Goal: Task Accomplishment & Management: Manage account settings

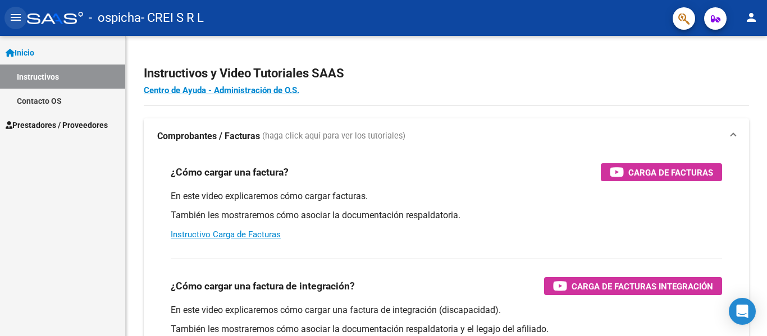
click at [20, 20] on mat-icon "menu" at bounding box center [15, 17] width 13 height 13
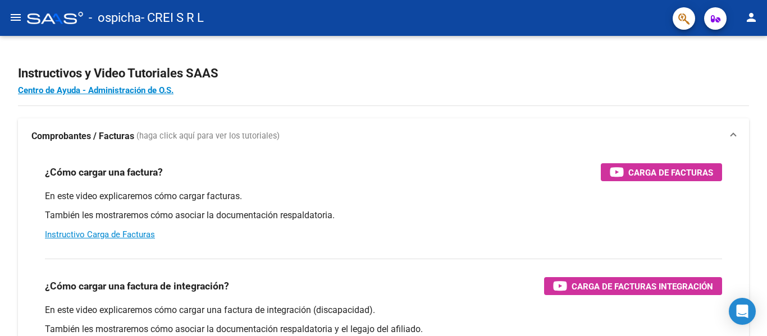
click at [14, 17] on mat-icon "menu" at bounding box center [15, 17] width 13 height 13
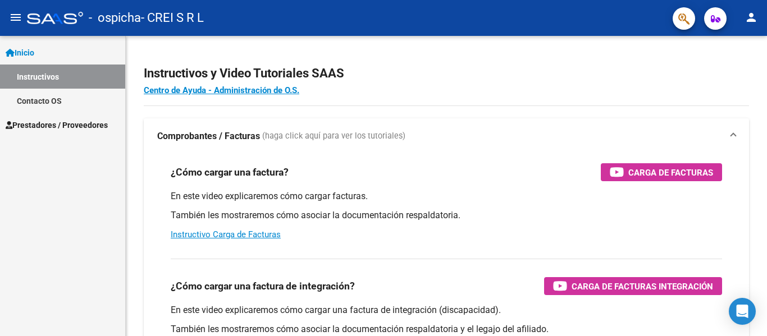
click at [64, 93] on link "Contacto OS" at bounding box center [62, 101] width 125 height 24
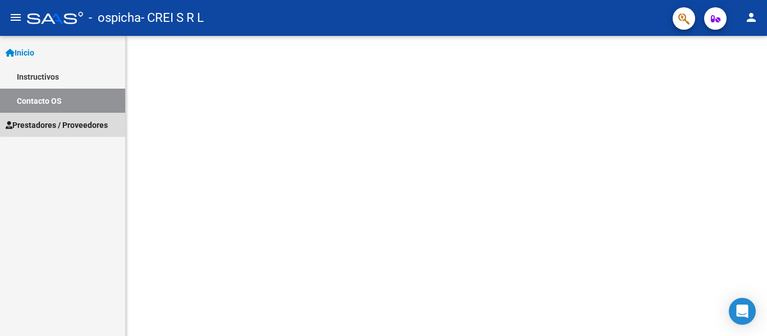
click at [67, 121] on span "Prestadores / Proveedores" at bounding box center [57, 125] width 102 height 12
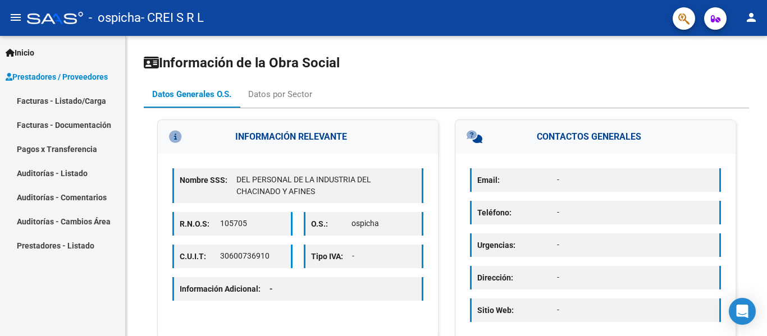
click at [77, 148] on link "Pagos x Transferencia" at bounding box center [62, 149] width 125 height 24
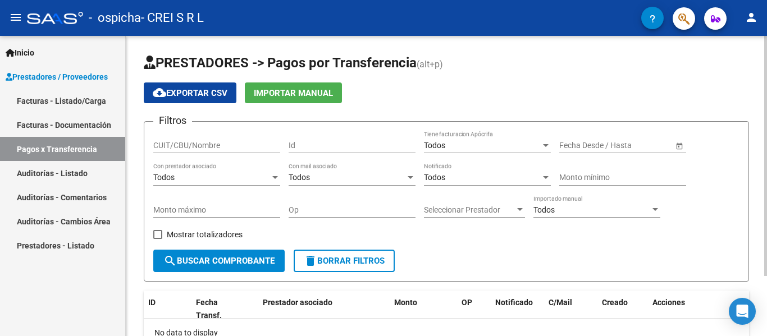
click at [663, 215] on div "Filtros CUIT/CBU/Nombre Id Todos Tiene facturacion Apócrifa Fecha inicio – Fech…" at bounding box center [446, 190] width 586 height 119
click at [659, 210] on div at bounding box center [655, 209] width 10 height 9
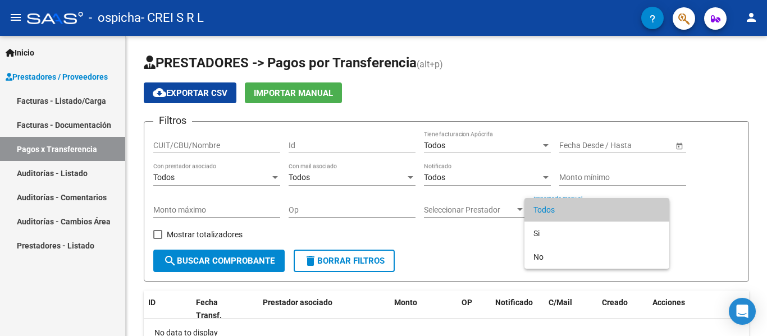
click at [755, 227] on div at bounding box center [383, 168] width 767 height 336
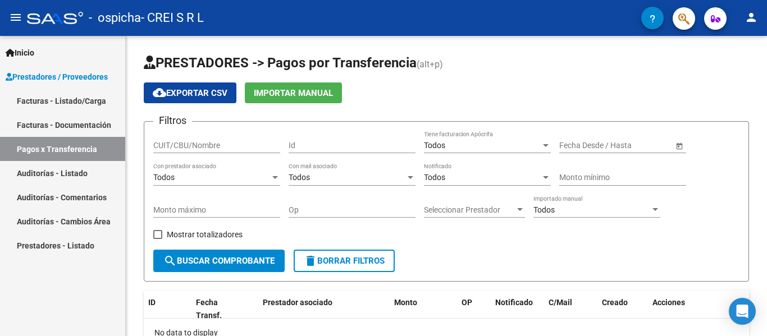
click at [94, 98] on link "Facturas - Listado/Carga" at bounding box center [62, 101] width 125 height 24
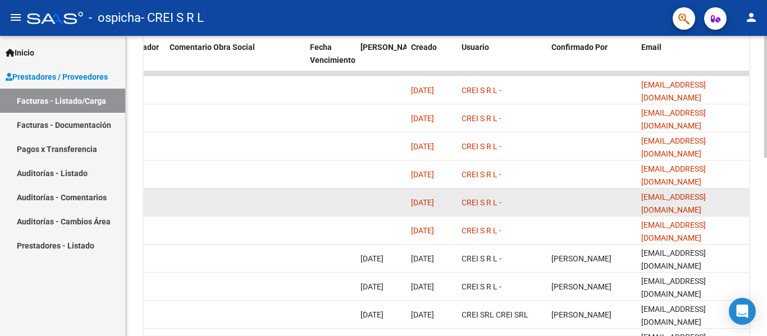
scroll to position [440, 0]
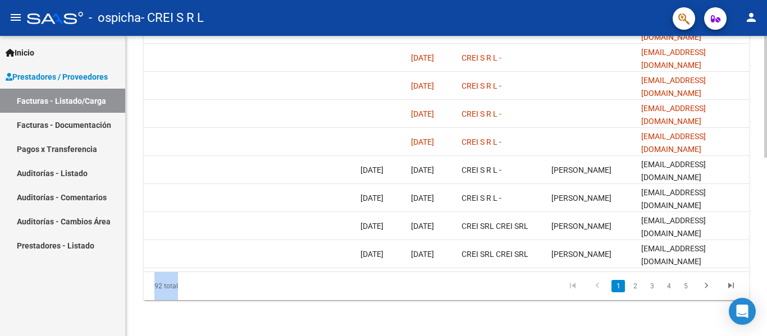
drag, startPoint x: 668, startPoint y: 272, endPoint x: 490, endPoint y: 260, distance: 178.4
click at [490, 260] on div "ID CAE Facturado x Orden De Area Razón Social CPBT Monto Fecha Cpbt Días desde …" at bounding box center [446, 124] width 605 height 354
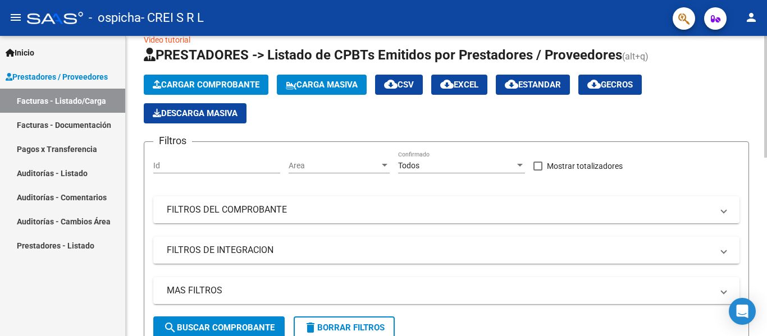
scroll to position [0, 0]
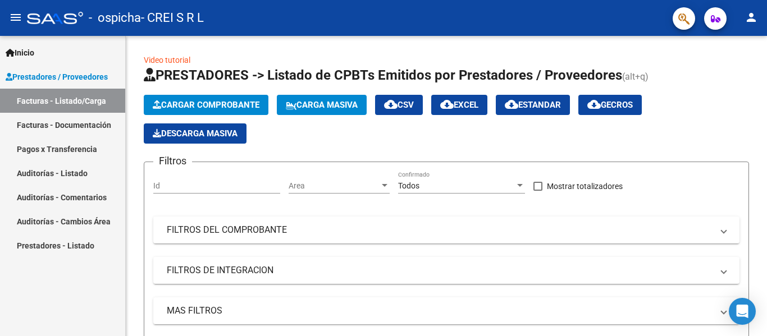
click at [55, 77] on span "Prestadores / Proveedores" at bounding box center [57, 77] width 102 height 12
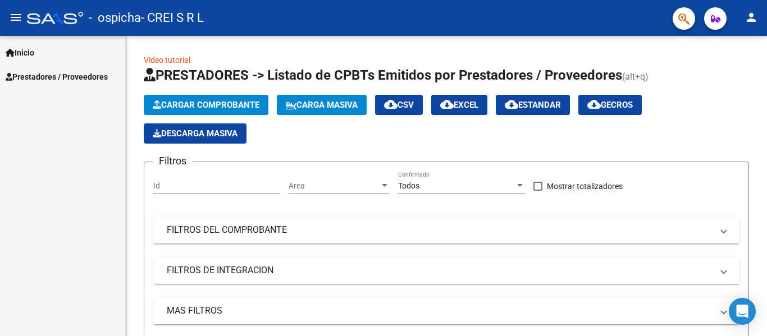
click at [56, 79] on span "Prestadores / Proveedores" at bounding box center [57, 77] width 102 height 12
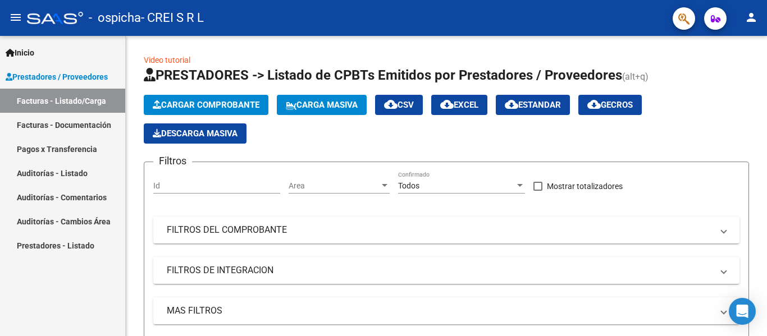
click at [68, 143] on link "Pagos x Transferencia" at bounding box center [62, 149] width 125 height 24
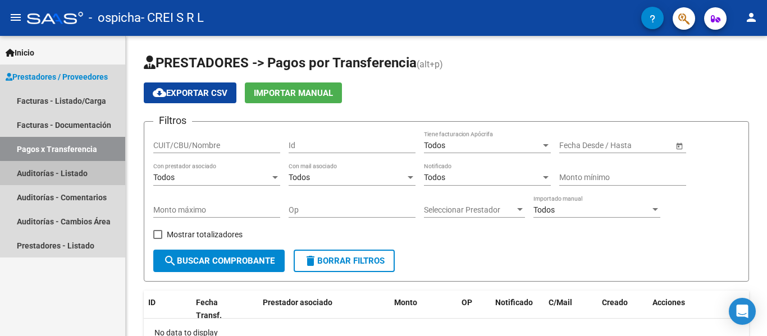
click at [88, 175] on link "Auditorías - Listado" at bounding box center [62, 173] width 125 height 24
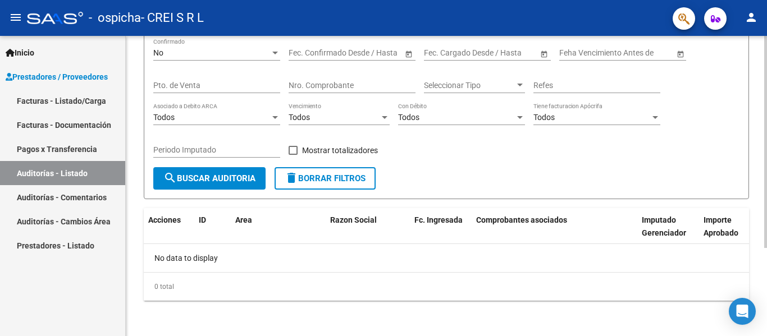
scroll to position [125, 0]
click at [94, 191] on link "Auditorías - Comentarios" at bounding box center [62, 197] width 125 height 24
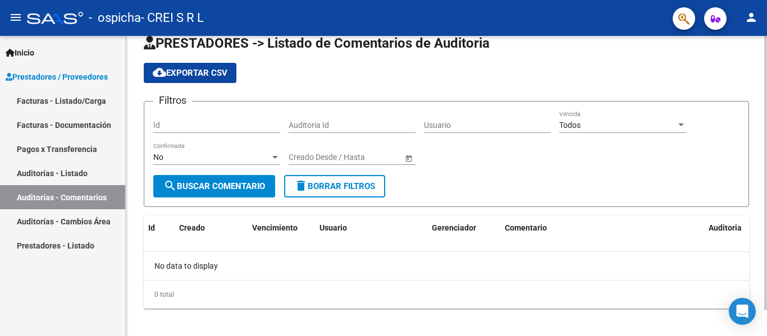
scroll to position [28, 0]
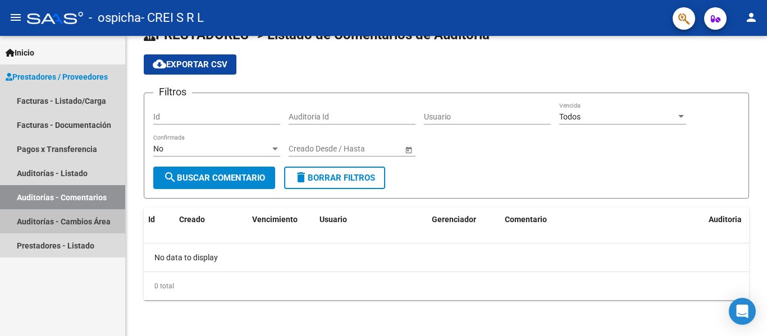
click at [75, 216] on link "Auditorías - Cambios Área" at bounding box center [62, 221] width 125 height 24
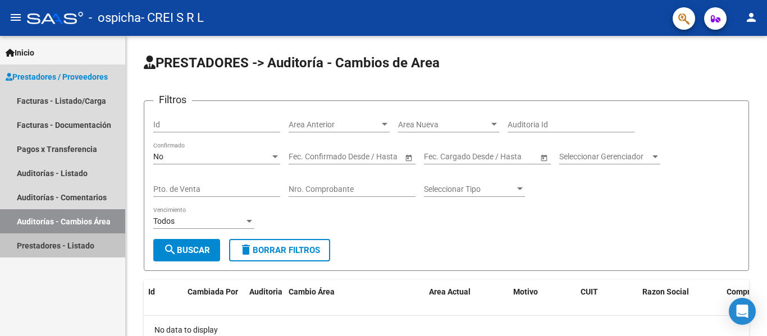
click at [67, 244] on link "Prestadores - Listado" at bounding box center [62, 246] width 125 height 24
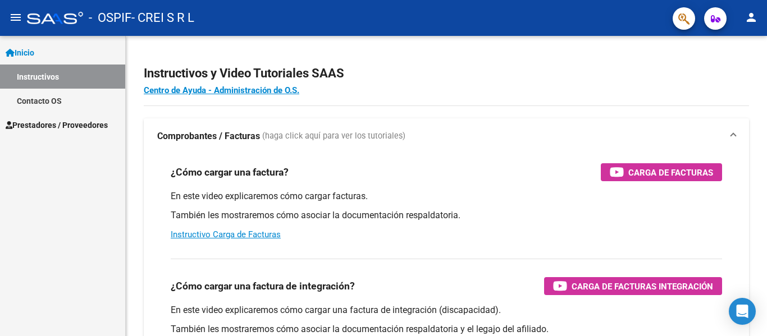
click at [85, 131] on span "Prestadores / Proveedores" at bounding box center [57, 125] width 102 height 12
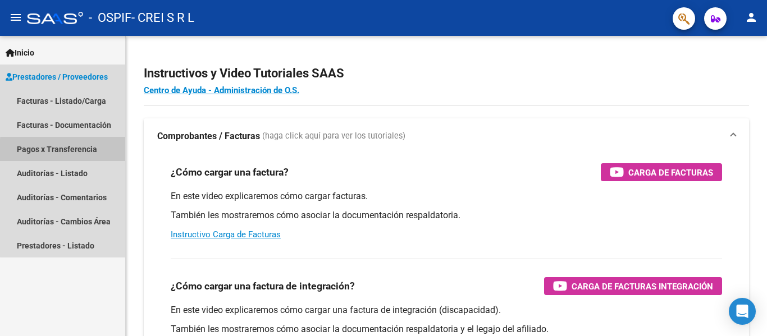
click at [94, 153] on link "Pagos x Transferencia" at bounding box center [62, 149] width 125 height 24
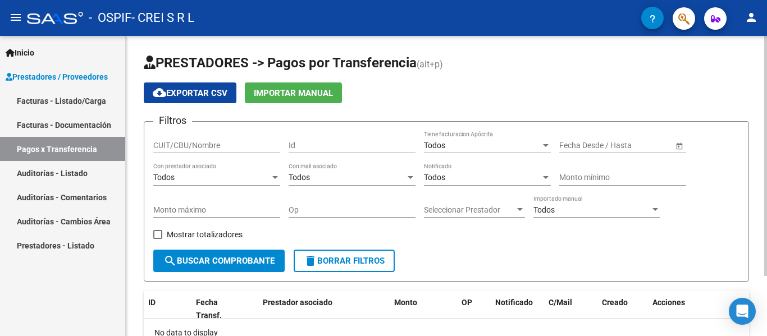
click at [671, 139] on span "Open calendar" at bounding box center [679, 146] width 27 height 27
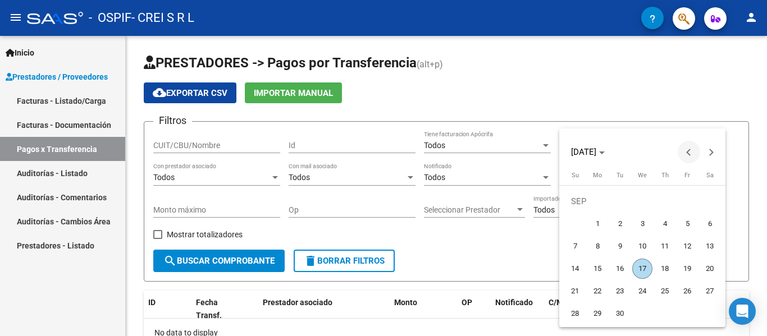
click at [688, 158] on span "Previous month" at bounding box center [689, 152] width 22 height 22
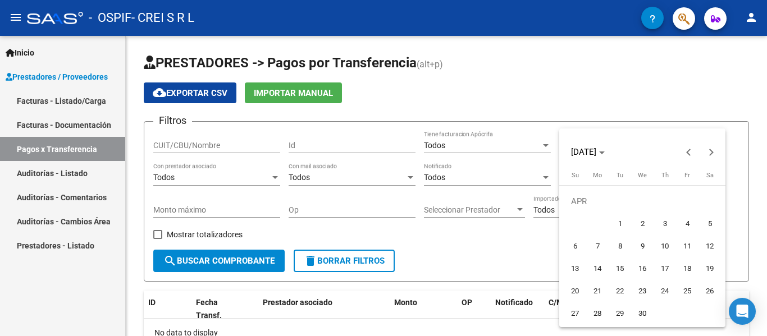
click at [615, 225] on span "1" at bounding box center [620, 224] width 20 height 20
type input "01/04/2025"
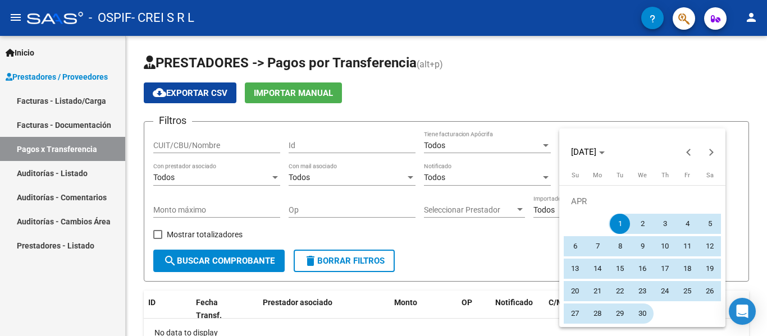
click at [641, 318] on span "30" at bounding box center [642, 314] width 20 height 20
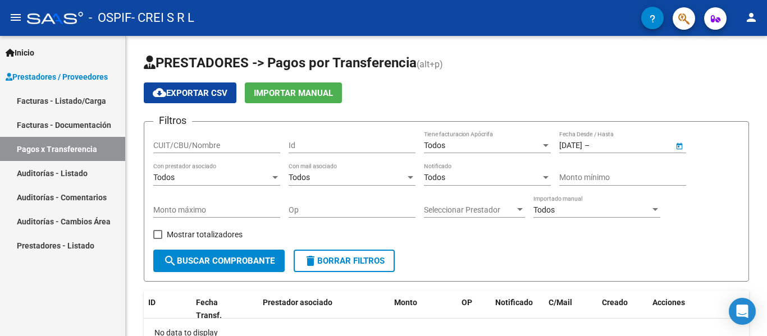
type input "30/04/2025"
click at [218, 263] on span "search Buscar Comprobante" at bounding box center [218, 261] width 111 height 10
click at [680, 137] on span "Open calendar" at bounding box center [679, 146] width 27 height 27
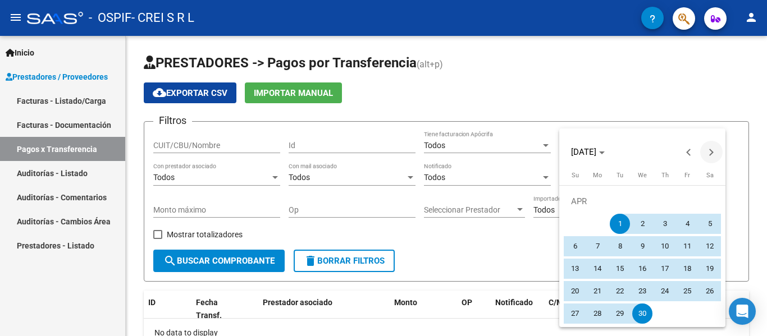
click at [716, 155] on span "Next month" at bounding box center [711, 152] width 22 height 22
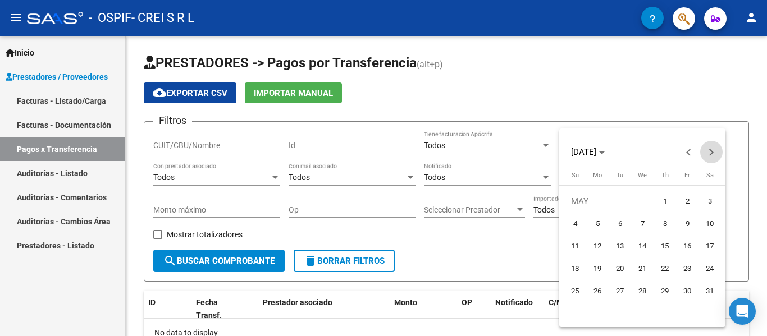
click at [716, 155] on span "Next month" at bounding box center [711, 152] width 22 height 22
click at [582, 312] on span "31" at bounding box center [575, 314] width 20 height 20
type input "31/08/2025"
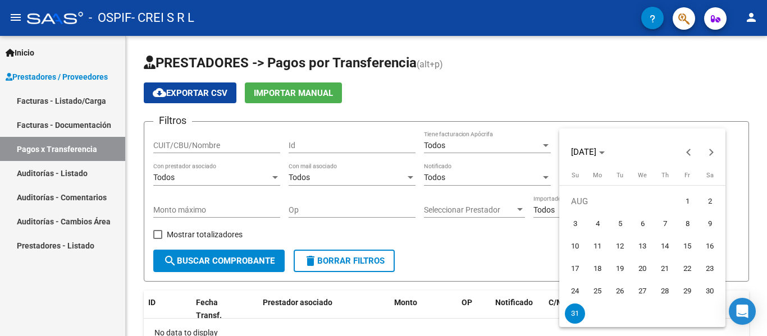
click at [468, 273] on div at bounding box center [383, 168] width 767 height 336
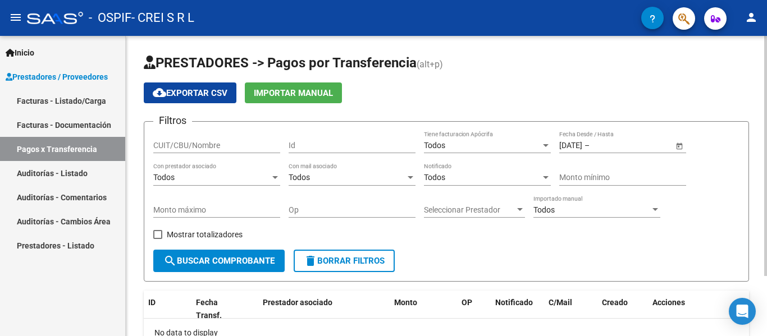
click at [230, 259] on span "search Buscar Comprobante" at bounding box center [218, 261] width 111 height 10
click at [64, 178] on link "Auditorías - Listado" at bounding box center [62, 173] width 125 height 24
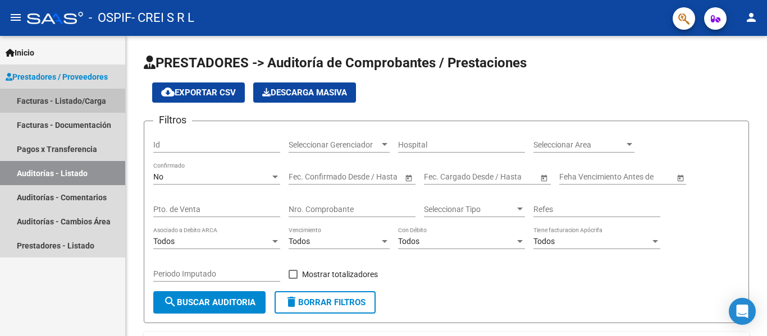
click at [51, 98] on link "Facturas - Listado/Carga" at bounding box center [62, 101] width 125 height 24
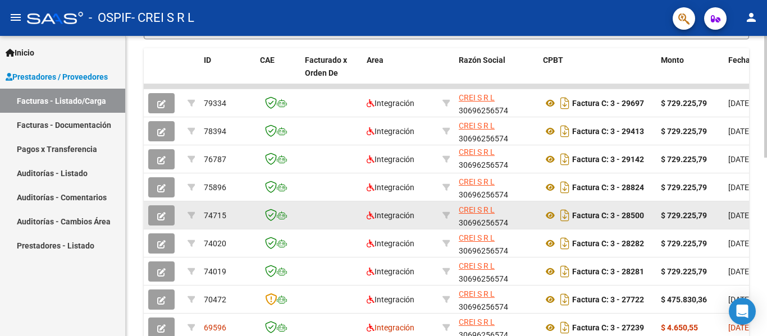
scroll to position [328, 0]
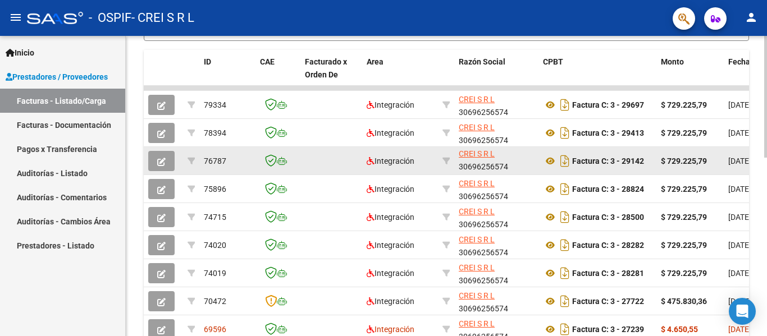
click at [167, 159] on button "button" at bounding box center [161, 161] width 26 height 20
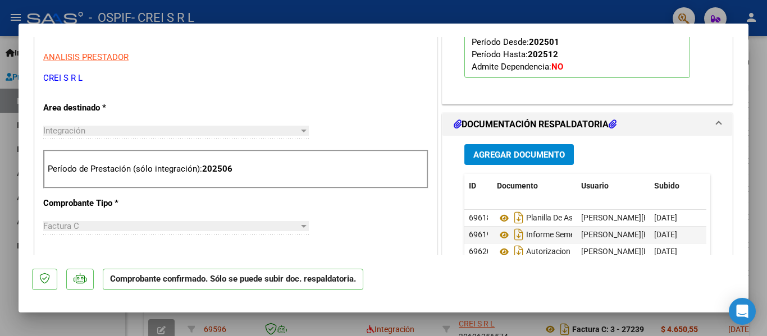
scroll to position [337, 0]
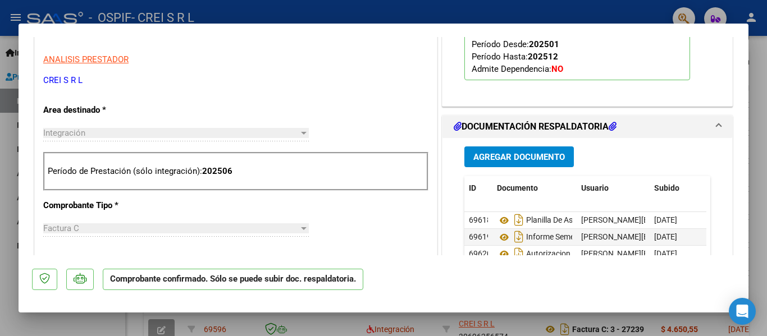
click at [613, 22] on div at bounding box center [383, 168] width 767 height 336
type input "$ 0,00"
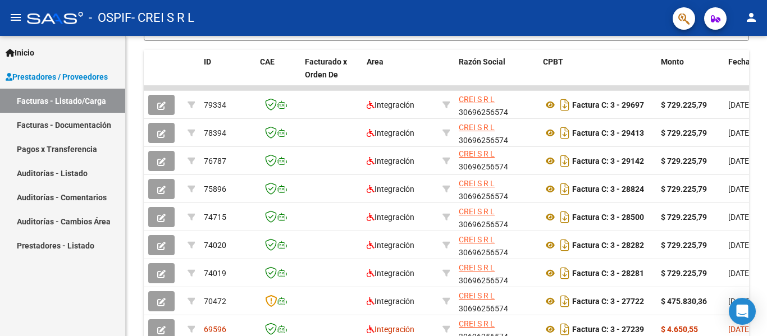
scroll to position [328, 0]
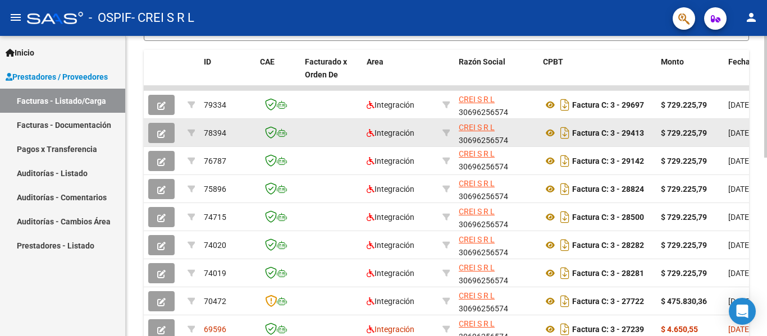
click at [165, 135] on icon "button" at bounding box center [161, 134] width 8 height 8
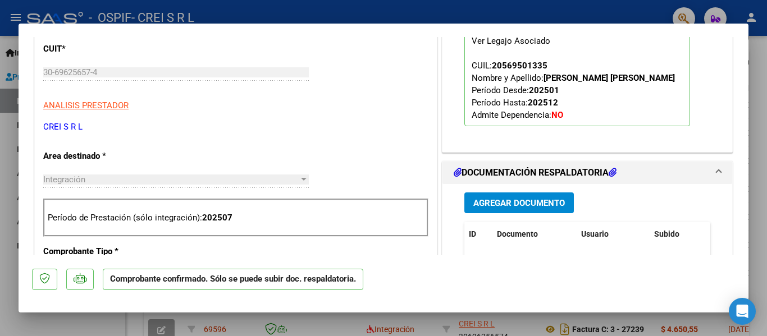
scroll to position [112, 0]
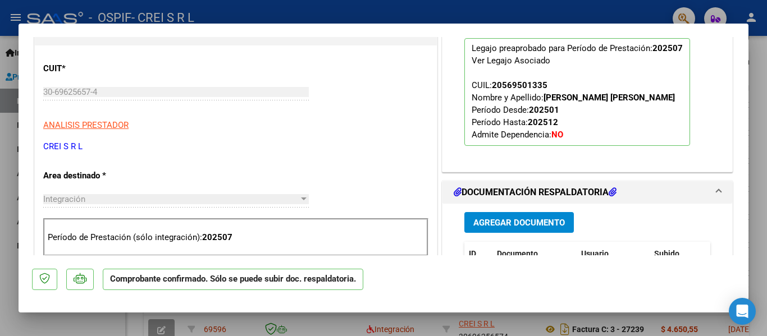
click at [426, 20] on div at bounding box center [383, 168] width 767 height 336
type input "$ 0,00"
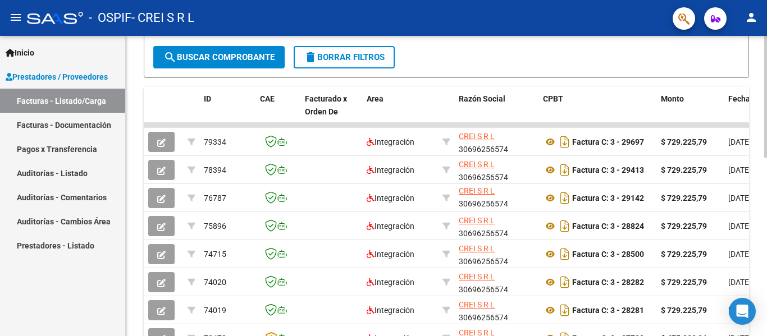
scroll to position [159, 0]
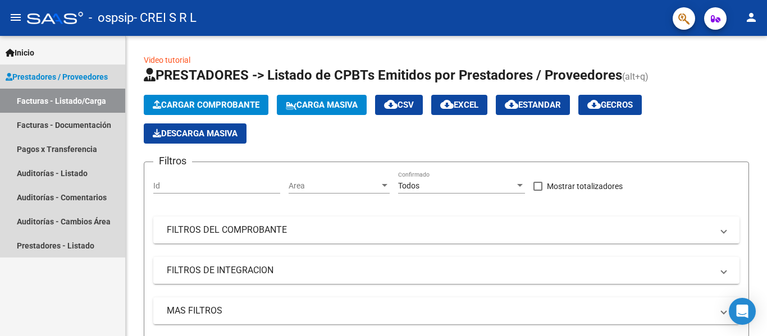
click at [71, 70] on link "Prestadores / Proveedores" at bounding box center [62, 77] width 125 height 24
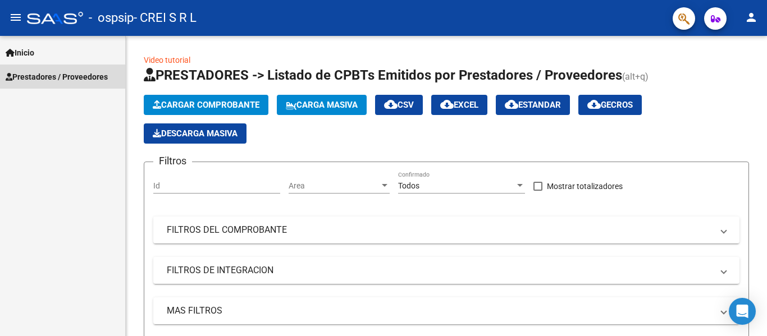
click at [74, 70] on link "Prestadores / Proveedores" at bounding box center [62, 77] width 125 height 24
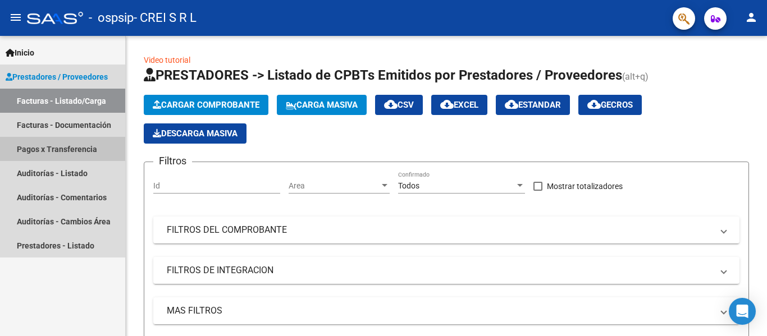
click at [68, 149] on link "Pagos x Transferencia" at bounding box center [62, 149] width 125 height 24
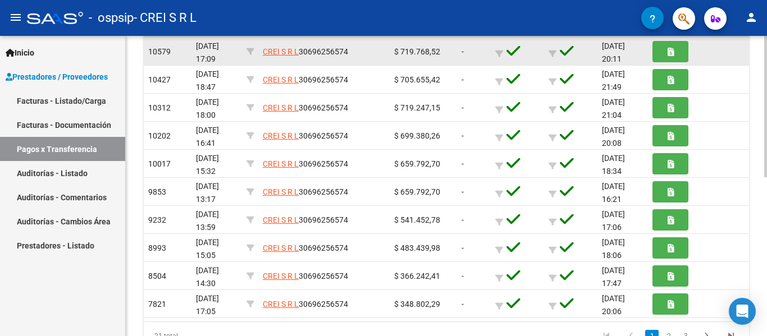
scroll to position [337, 0]
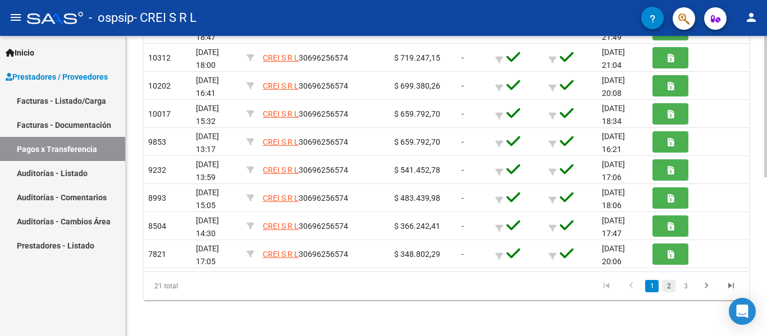
click at [669, 289] on link "2" at bounding box center [668, 286] width 13 height 12
click at [681, 285] on link "3" at bounding box center [685, 286] width 13 height 12
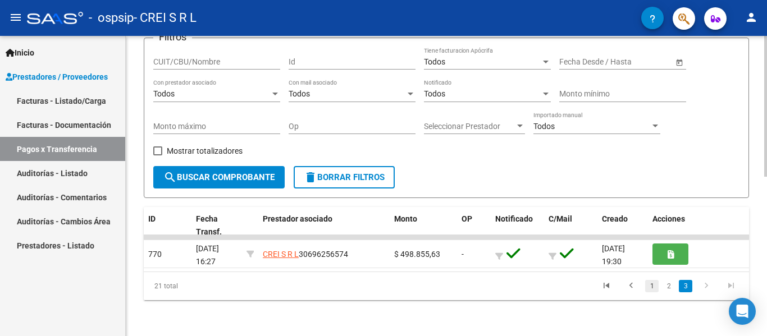
scroll to position [84, 0]
click at [645, 289] on link "1" at bounding box center [651, 286] width 13 height 12
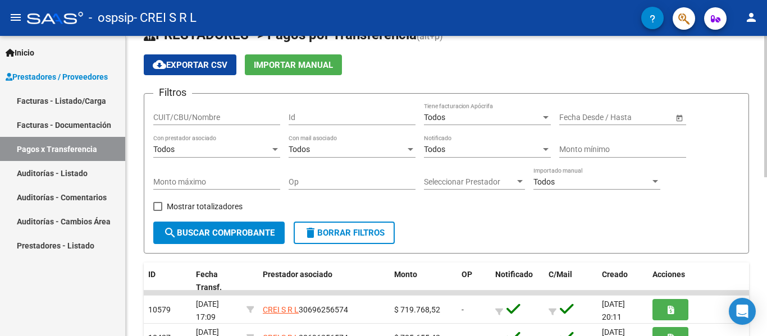
scroll to position [0, 0]
